Goal: Task Accomplishment & Management: Manage account settings

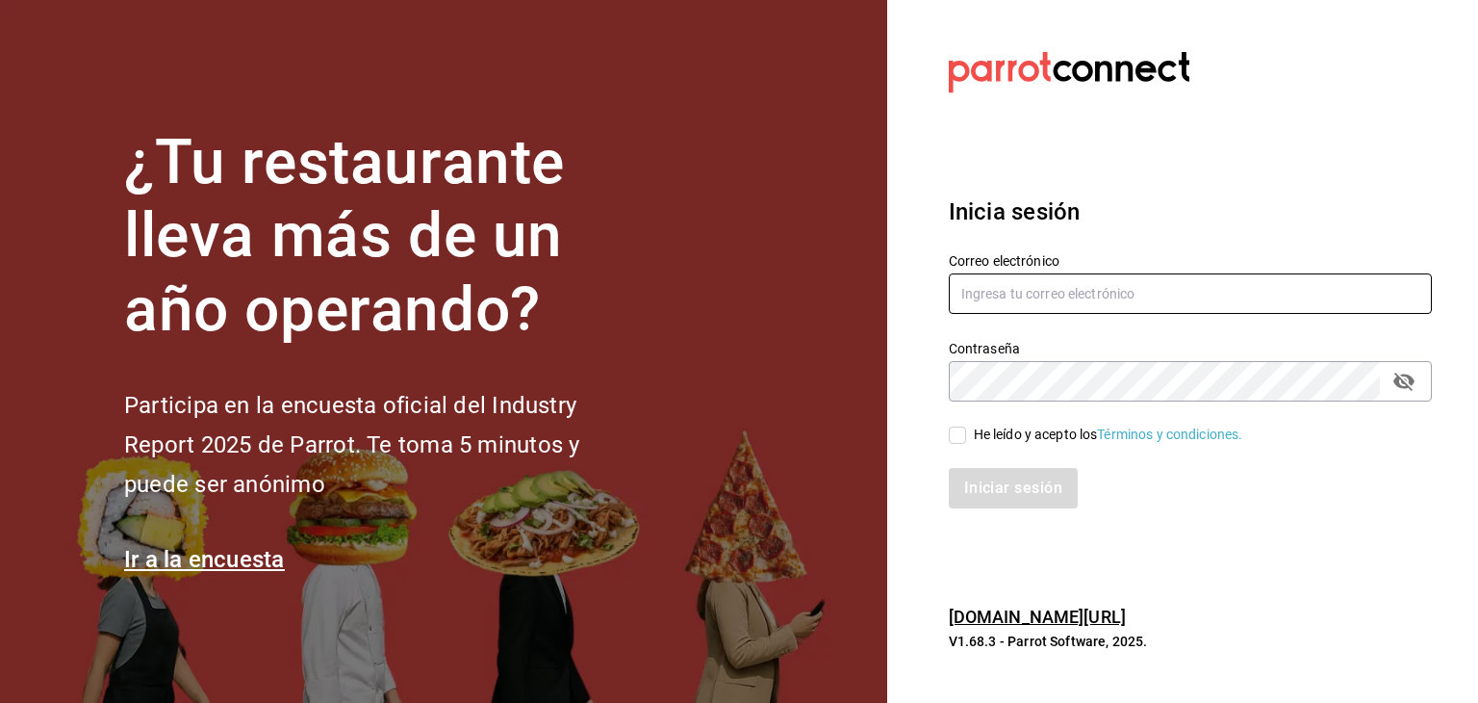
click at [1091, 274] on input "text" at bounding box center [1190, 293] width 483 height 40
type input "ariadnaortuno@gmail.com"
click at [958, 430] on input "He leído y acepto los Términos y condiciones." at bounding box center [957, 434] width 17 height 17
checkbox input "true"
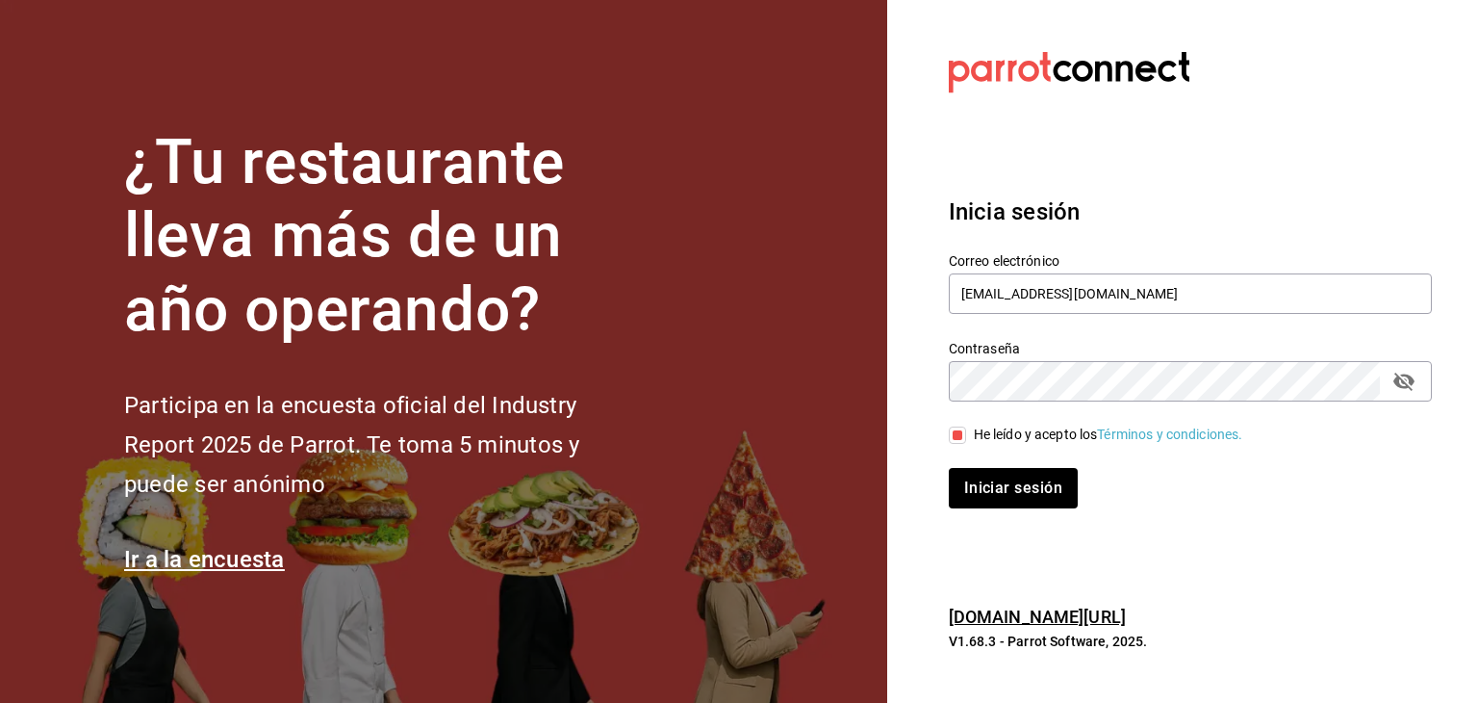
click at [1013, 514] on div "Inicia sesión Correo electrónico ariadnaortuno@gmail.com Contraseña Contraseña …" at bounding box center [1190, 351] width 483 height 361
click at [1019, 496] on button "Iniciar sesión" at bounding box center [1014, 488] width 131 height 40
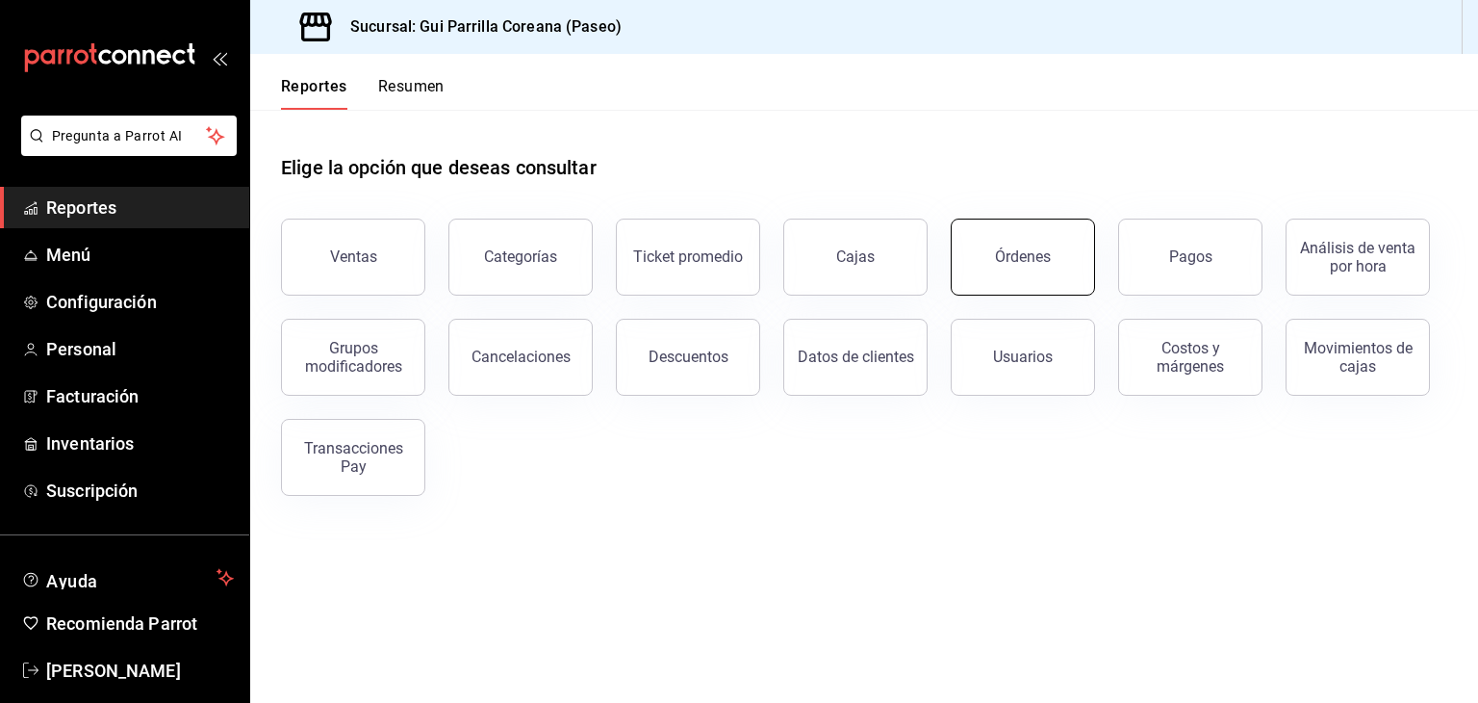
click at [1024, 264] on div "Órdenes" at bounding box center [1023, 256] width 56 height 18
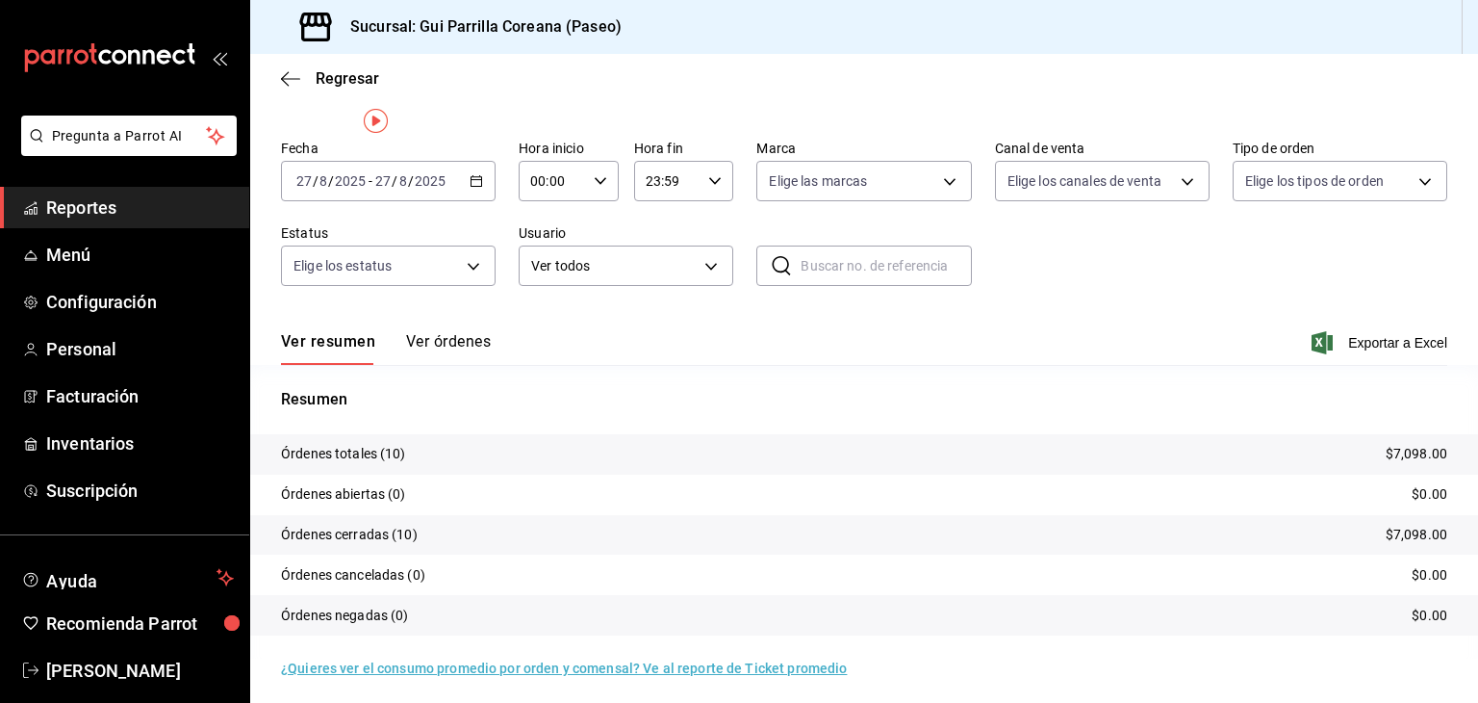
scroll to position [54, 0]
